Goal: Task Accomplishment & Management: Manage account settings

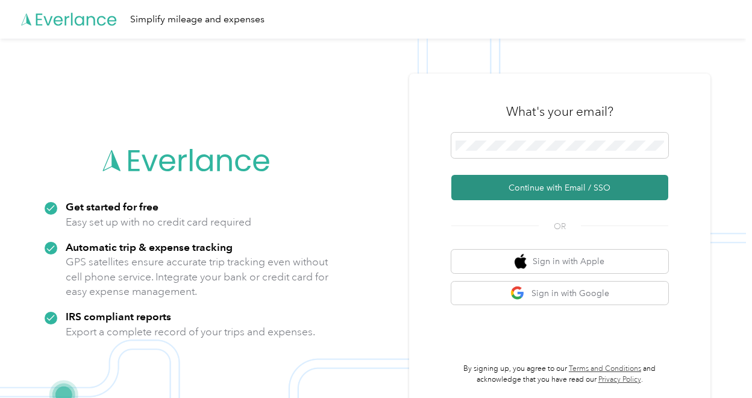
click at [527, 189] on button "Continue with Email / SSO" at bounding box center [560, 187] width 217 height 25
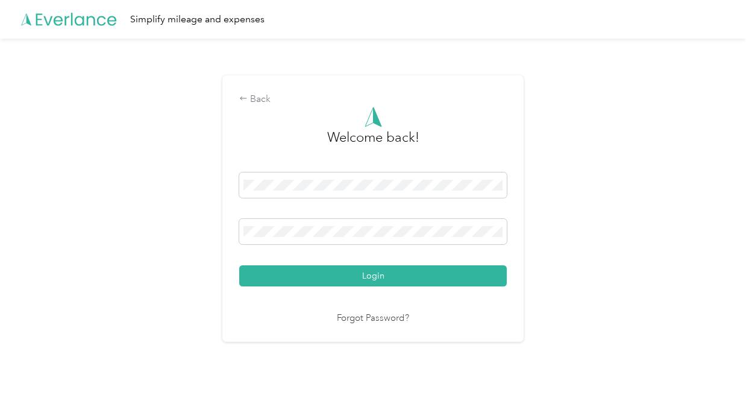
click at [368, 315] on link "Forgot Password?" at bounding box center [373, 319] width 72 height 14
